Goal: Information Seeking & Learning: Learn about a topic

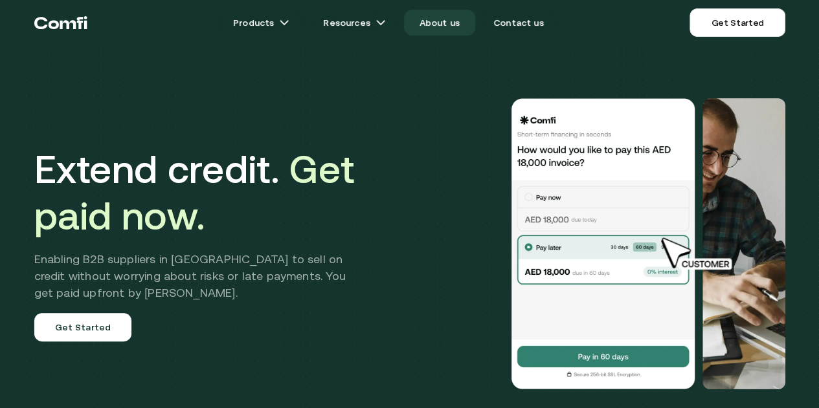
click at [444, 27] on link "About us" at bounding box center [439, 23] width 71 height 26
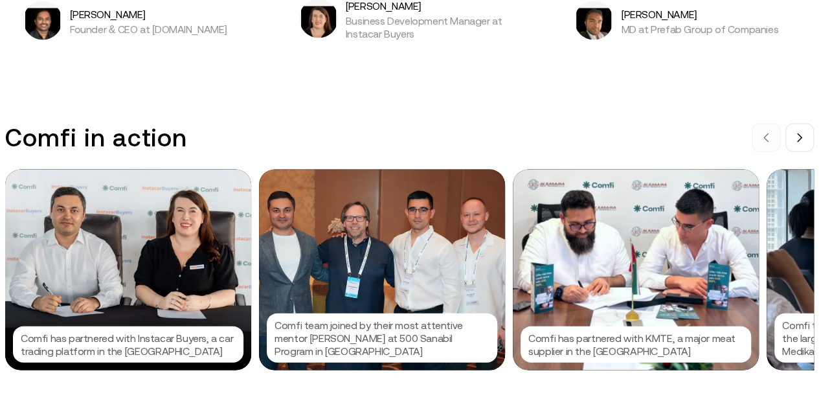
scroll to position [1359, 0]
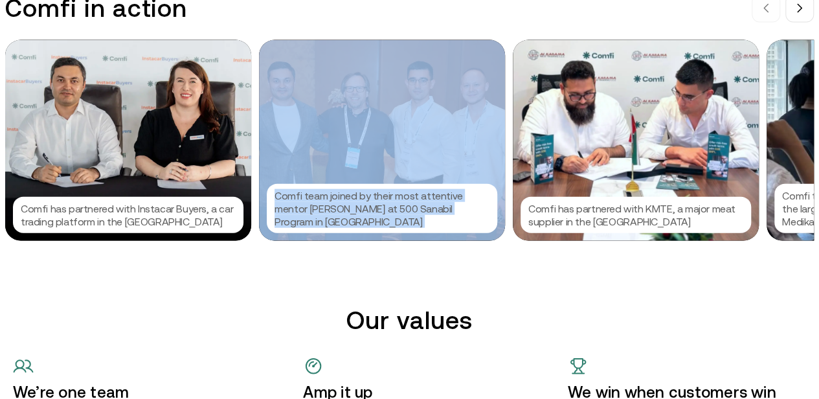
drag, startPoint x: 704, startPoint y: 130, endPoint x: 431, endPoint y: 96, distance: 275.2
click at [431, 96] on div "Comfi has partnered with Instacar Buyers, a car trading platform in the [GEOGRA…" at bounding box center [419, 140] width 829 height 201
click at [812, 22] on button at bounding box center [799, 8] width 28 height 28
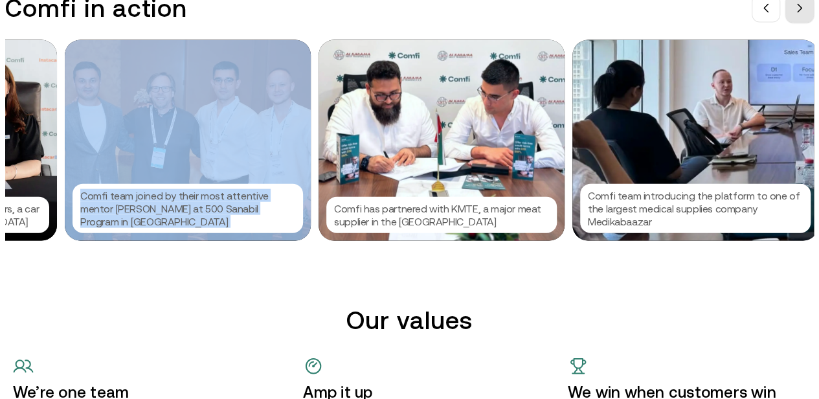
click at [812, 22] on button at bounding box center [799, 8] width 28 height 28
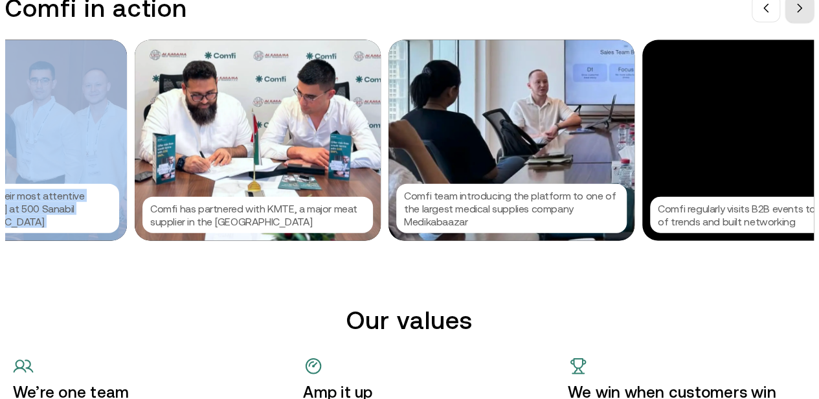
scroll to position [0, 388]
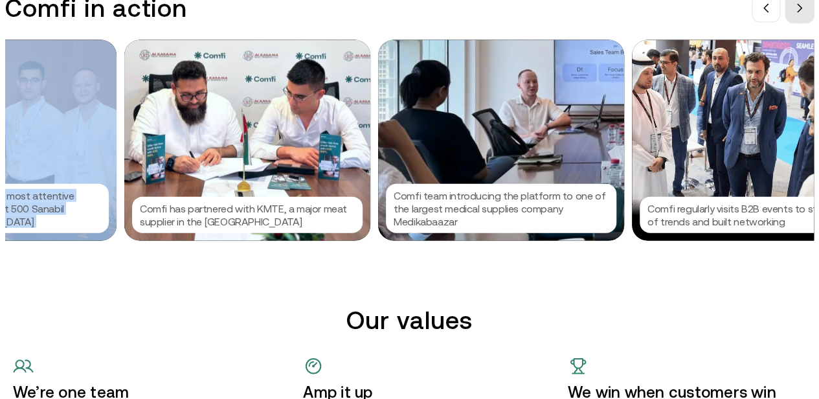
click at [805, 12] on icon at bounding box center [799, 8] width 10 height 10
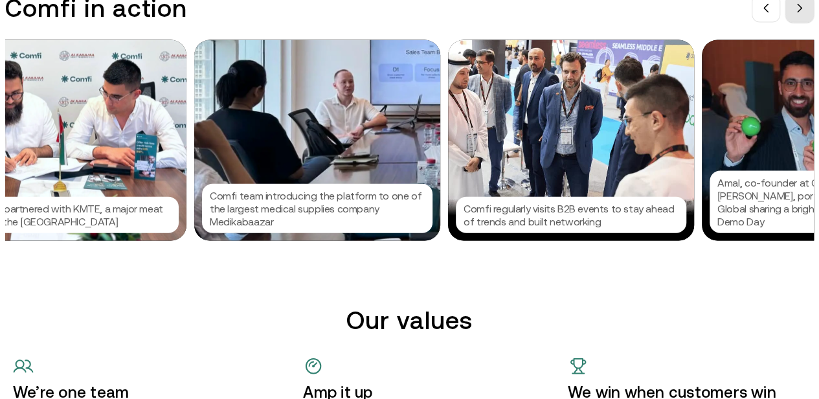
scroll to position [0, 583]
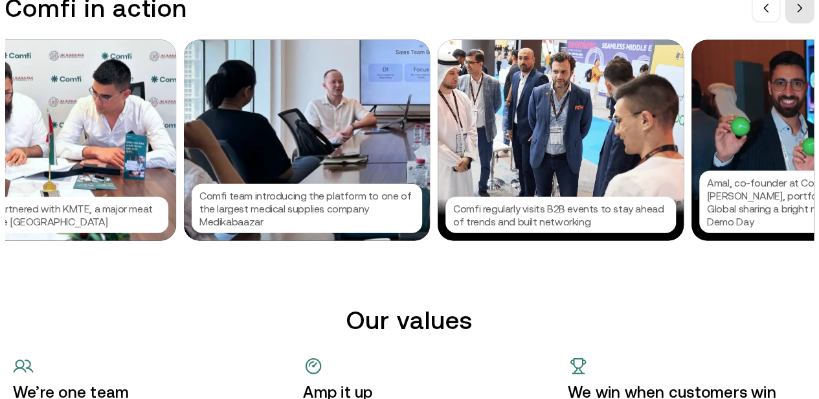
click at [805, 10] on icon at bounding box center [799, 8] width 10 height 10
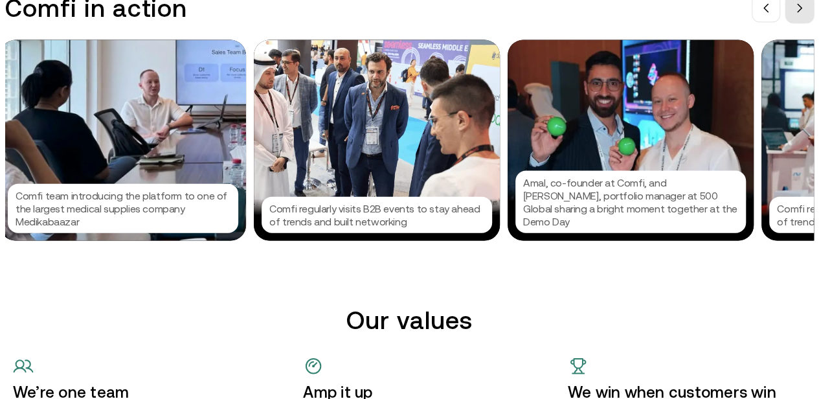
scroll to position [0, 777]
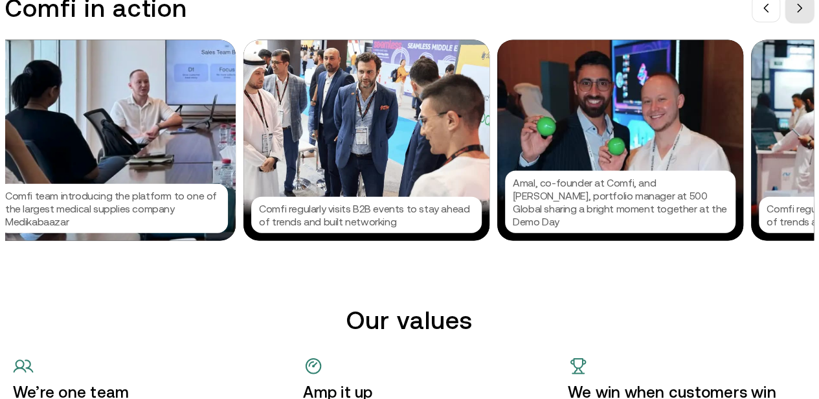
click at [805, 10] on icon at bounding box center [799, 8] width 10 height 10
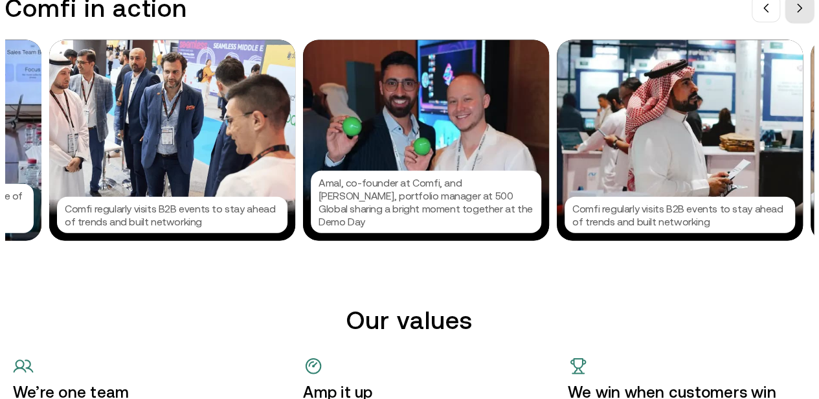
click at [805, 10] on icon at bounding box center [799, 8] width 10 height 10
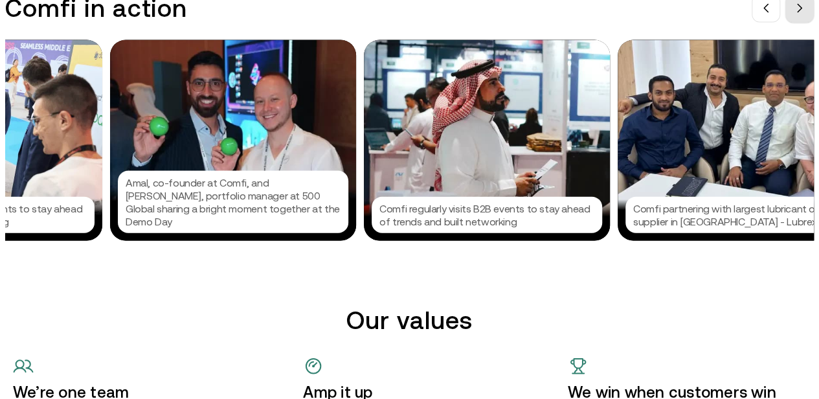
scroll to position [0, 1165]
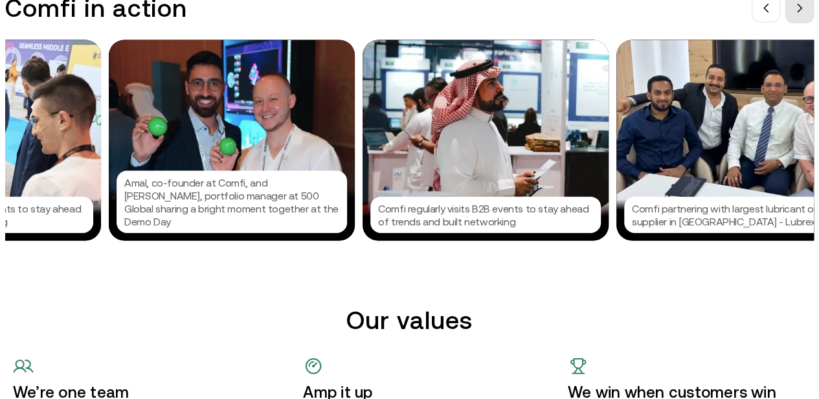
click at [805, 10] on icon at bounding box center [799, 8] width 10 height 10
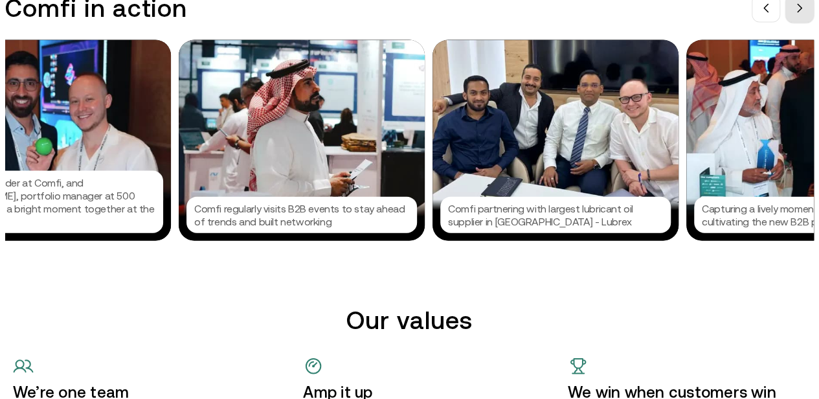
scroll to position [0, 1359]
